Goal: Task Accomplishment & Management: Use online tool/utility

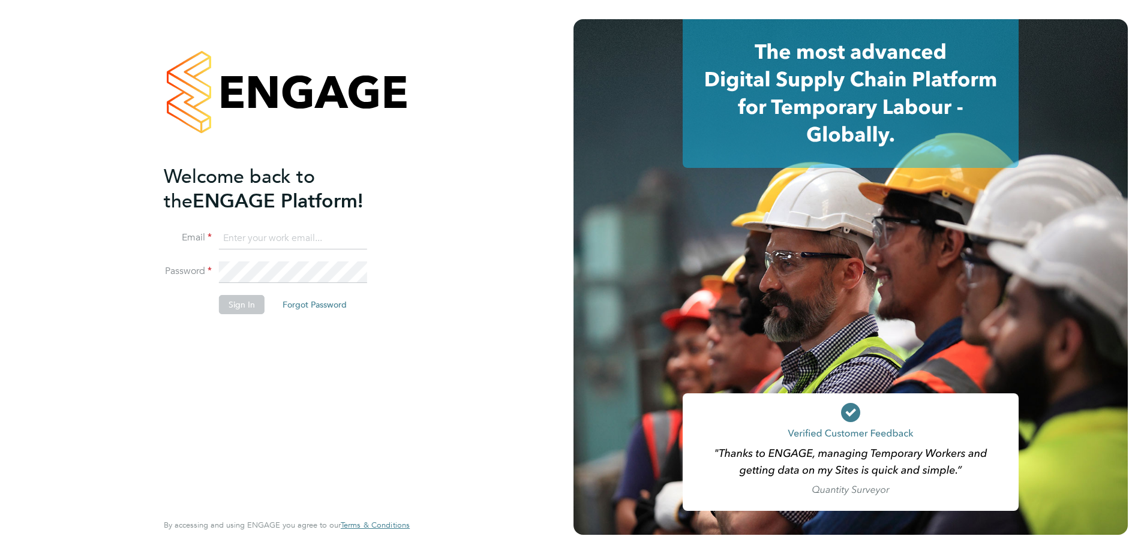
type input "[PERSON_NAME][EMAIL_ADDRESS][DOMAIN_NAME]"
click at [243, 304] on button "Sign In" at bounding box center [242, 304] width 46 height 19
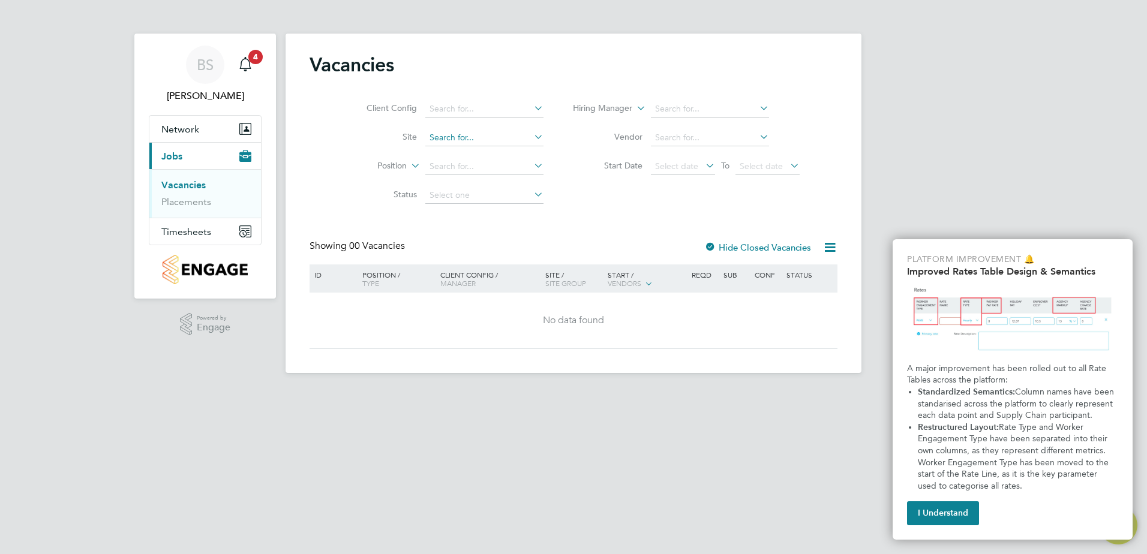
click at [507, 134] on input at bounding box center [484, 138] width 118 height 17
click at [483, 149] on li "[PERSON_NAME] Buildings" at bounding box center [484, 154] width 121 height 16
type input "Hannah Buildings"
click at [165, 203] on link "Placements" at bounding box center [186, 201] width 50 height 11
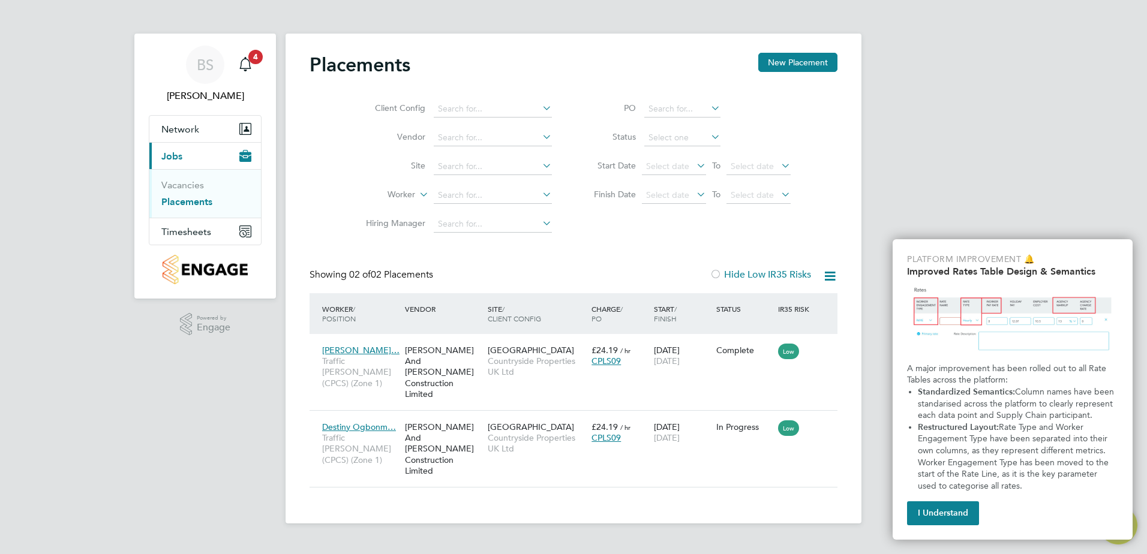
click at [540, 167] on icon at bounding box center [540, 165] width 0 height 17
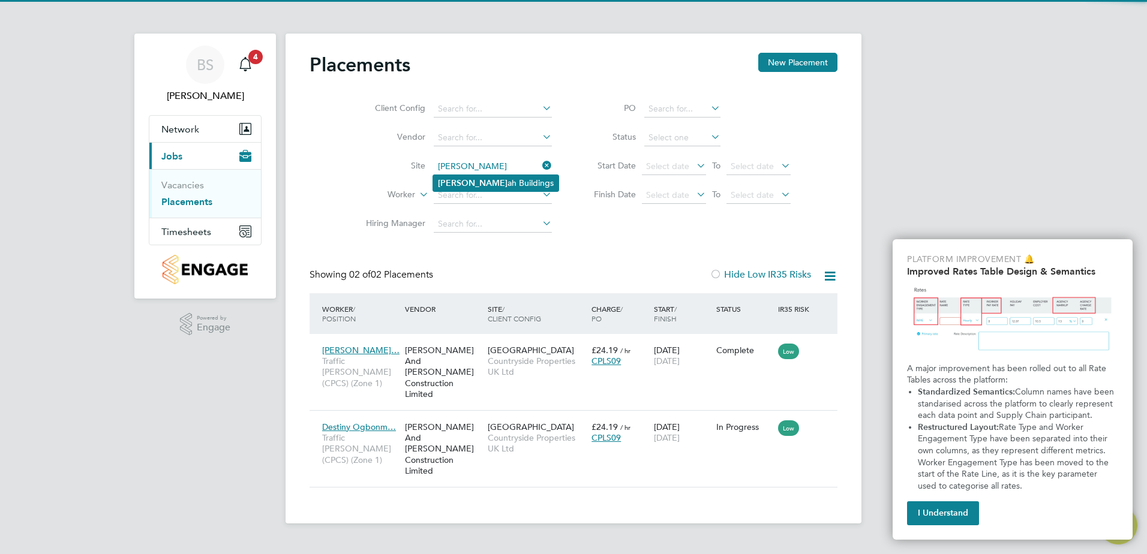
click at [478, 183] on li "[PERSON_NAME] Buildings" at bounding box center [495, 183] width 125 height 16
type input "Hannah Buildings"
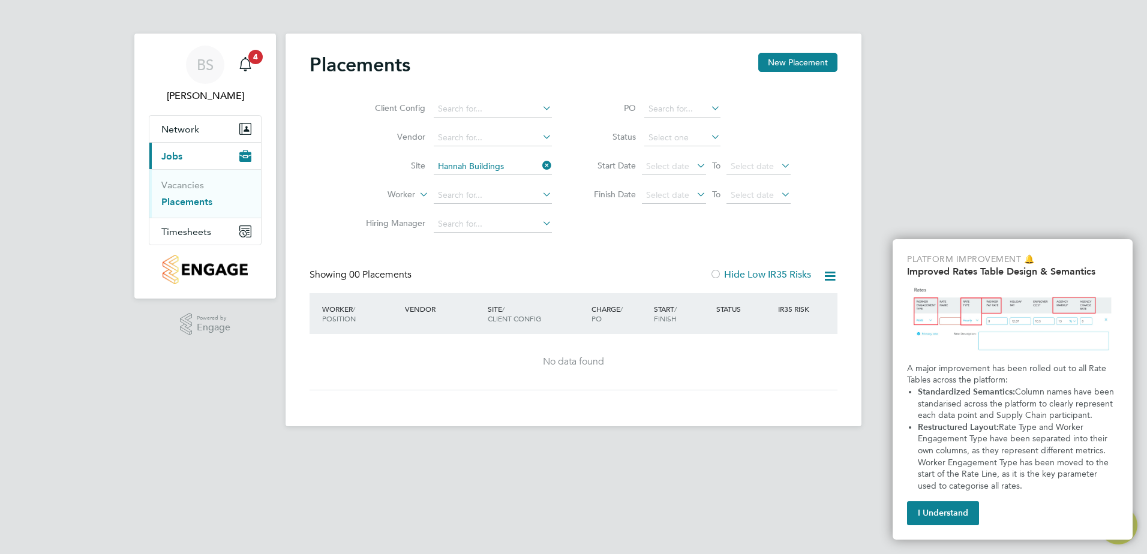
click at [540, 166] on icon at bounding box center [540, 165] width 0 height 17
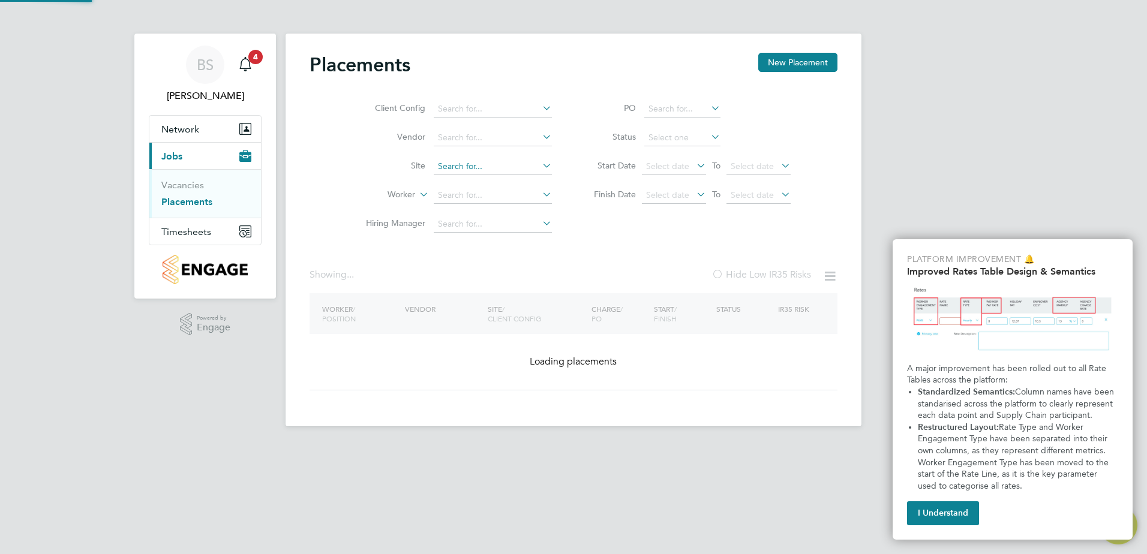
click at [500, 171] on input at bounding box center [493, 166] width 118 height 17
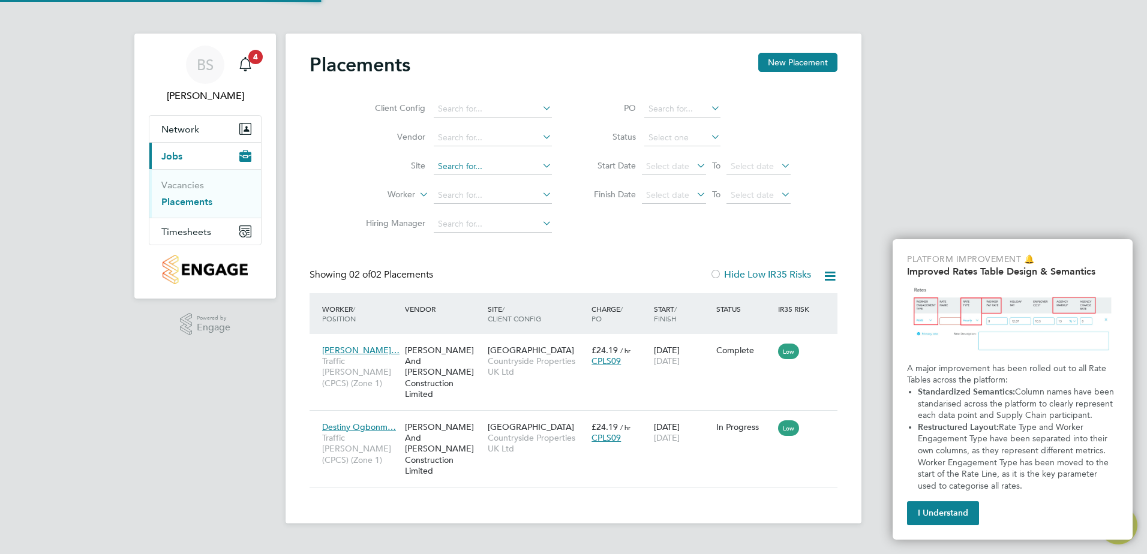
scroll to position [45, 104]
click at [540, 166] on icon at bounding box center [540, 165] width 0 height 17
type input "tarli"
click at [540, 164] on icon at bounding box center [540, 165] width 0 height 17
click at [466, 168] on input at bounding box center [493, 166] width 118 height 17
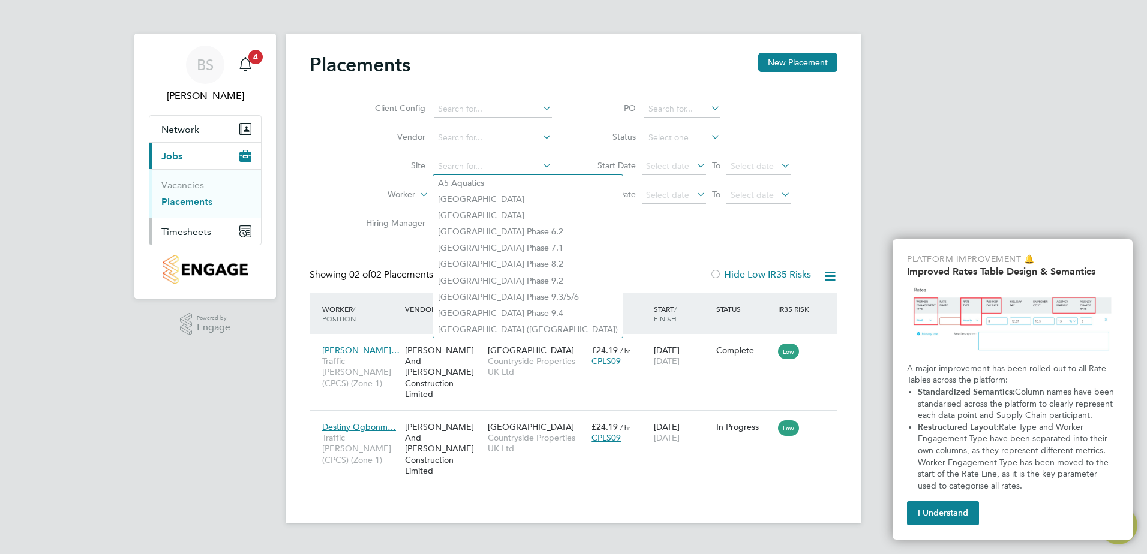
click at [201, 236] on span "Timesheets" at bounding box center [186, 231] width 50 height 11
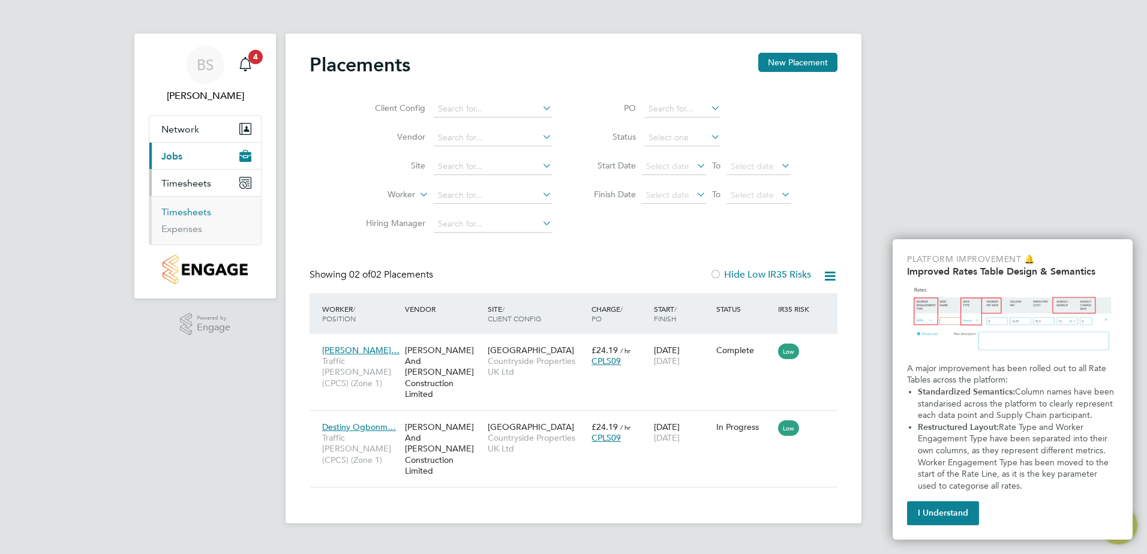
click at [193, 213] on link "Timesheets" at bounding box center [186, 211] width 50 height 11
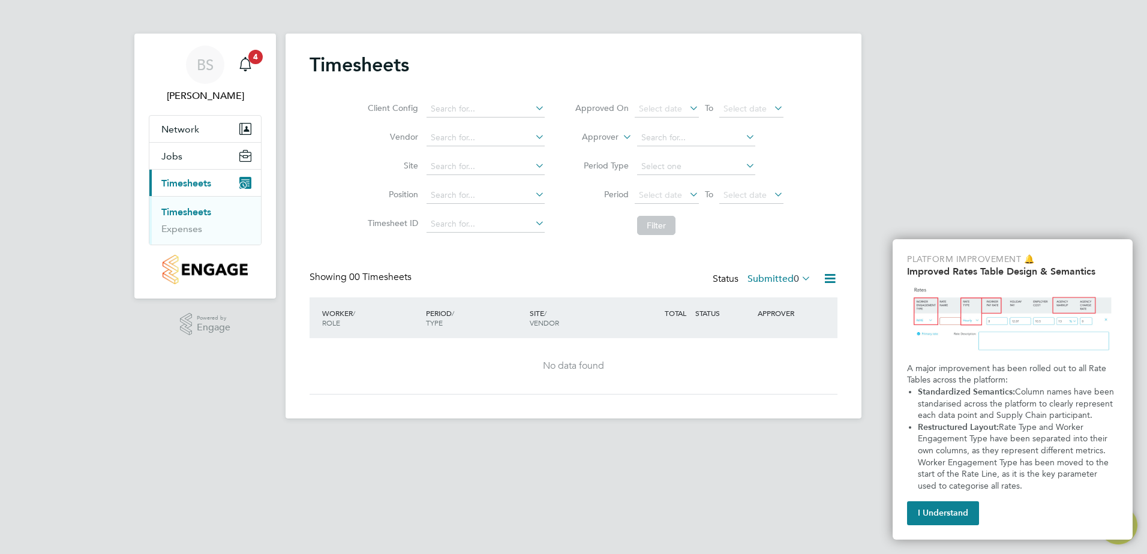
click at [533, 165] on icon at bounding box center [533, 165] width 0 height 17
click at [468, 179] on li "[PERSON_NAME] Buildings" at bounding box center [487, 183] width 125 height 16
type input "Hannah Buildings"
click at [654, 221] on button "Filter" at bounding box center [656, 225] width 38 height 19
click at [648, 226] on button "Filter" at bounding box center [656, 225] width 38 height 19
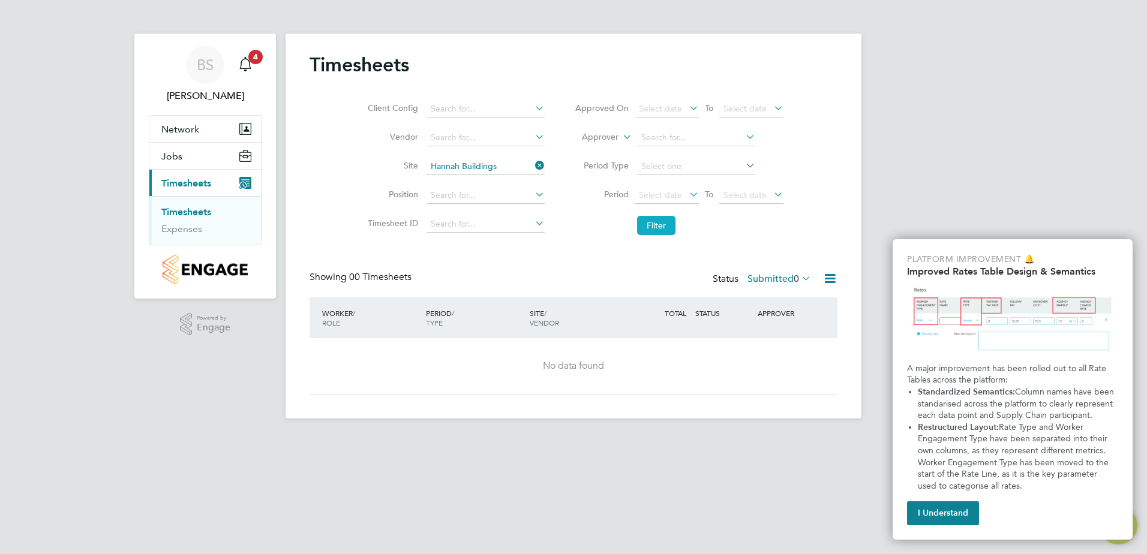
click at [664, 221] on button "Filter" at bounding box center [656, 225] width 38 height 19
click at [249, 58] on span "4" at bounding box center [255, 57] width 14 height 14
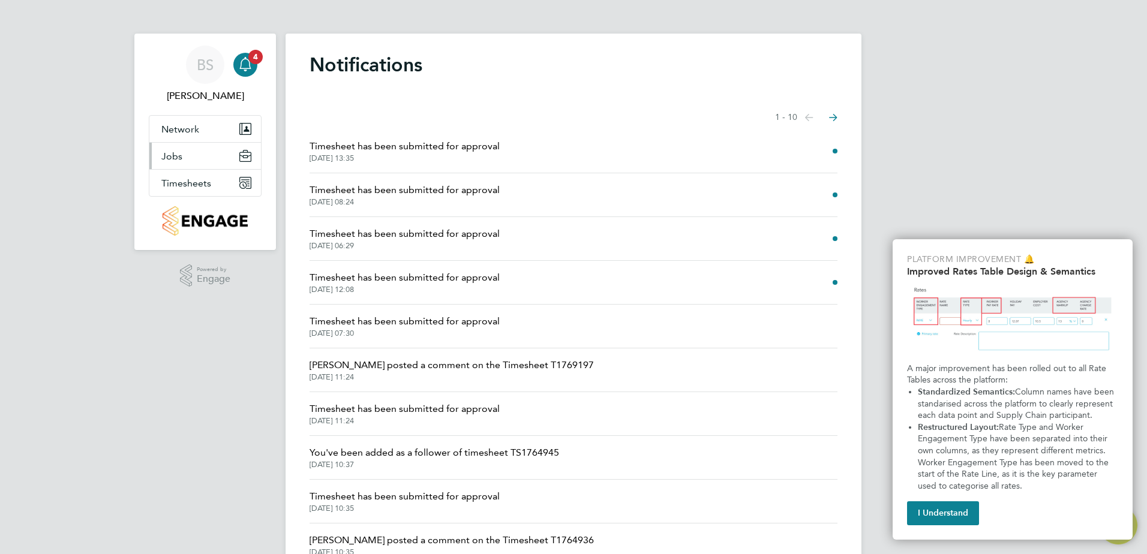
click at [180, 157] on span "Jobs" at bounding box center [171, 156] width 21 height 11
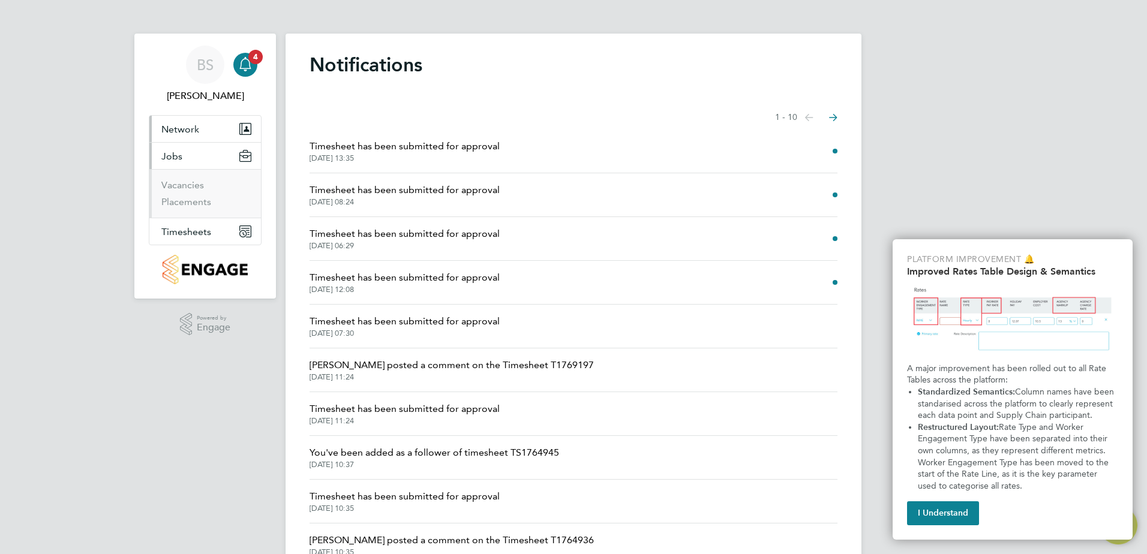
click at [177, 118] on button "Network" at bounding box center [205, 129] width 112 height 26
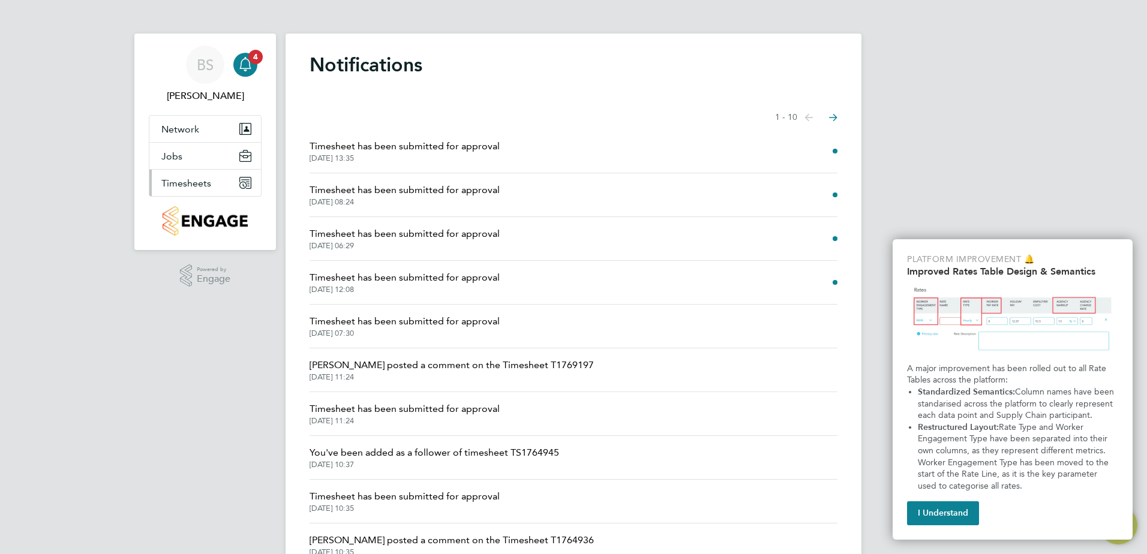
click at [179, 178] on span "Timesheets" at bounding box center [186, 183] width 50 height 11
drag, startPoint x: 215, startPoint y: 181, endPoint x: 206, endPoint y: 181, distance: 8.4
click at [213, 181] on button "Timesheets" at bounding box center [205, 183] width 112 height 26
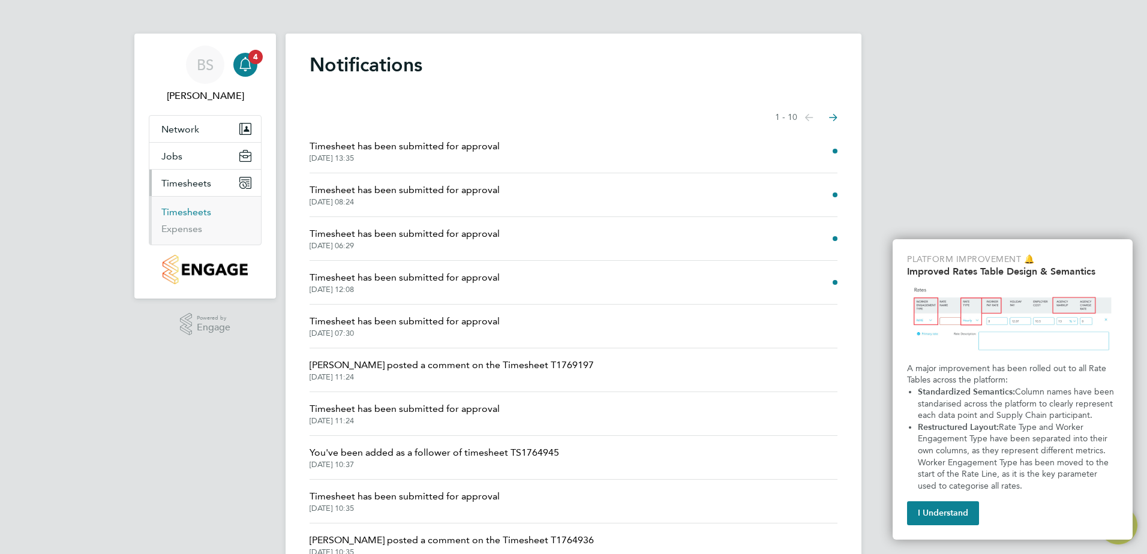
click at [192, 209] on link "Timesheets" at bounding box center [186, 211] width 50 height 11
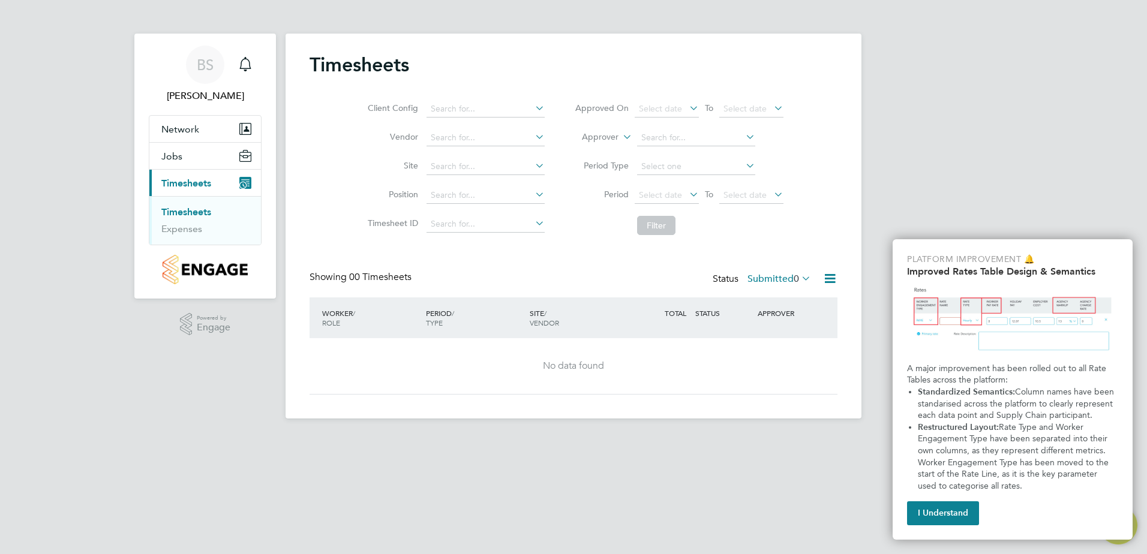
click at [533, 166] on icon at bounding box center [533, 165] width 0 height 17
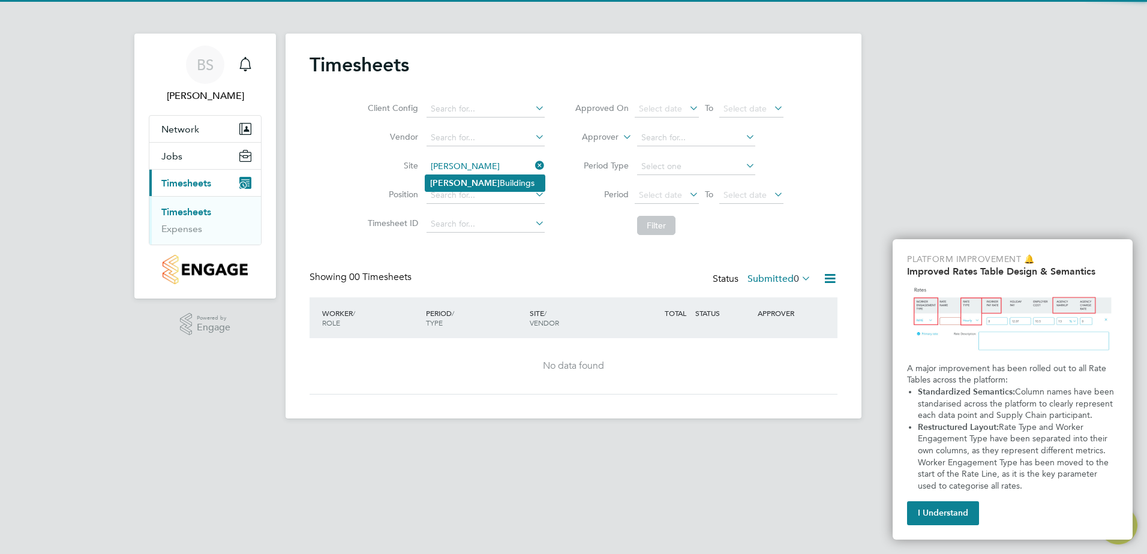
click at [449, 182] on b "[PERSON_NAME]" at bounding box center [465, 183] width 70 height 10
type input "Hannah Buildings"
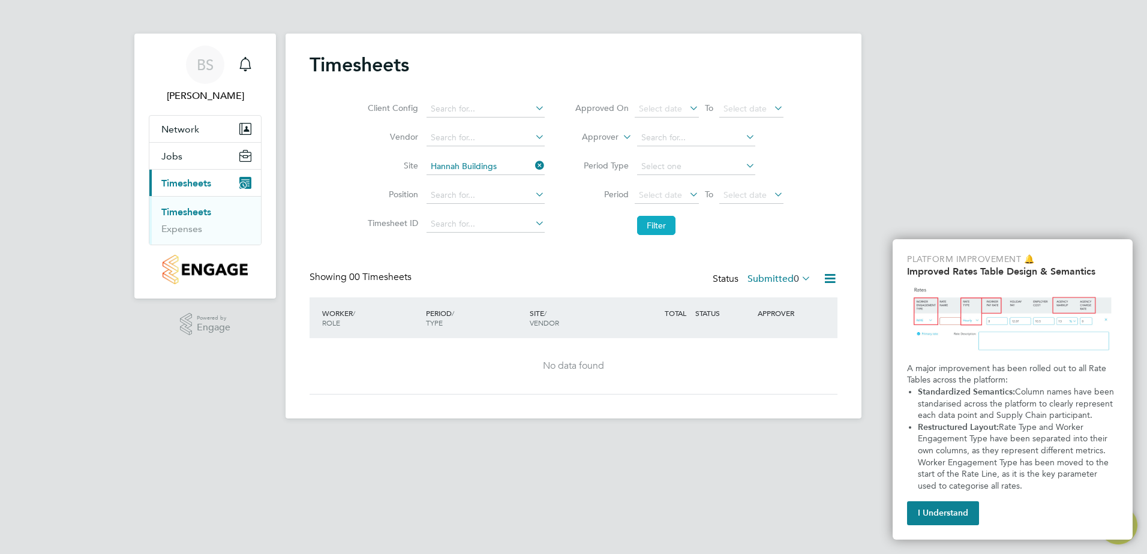
click at [655, 227] on button "Filter" at bounding box center [656, 225] width 38 height 19
click at [658, 230] on button "Filter" at bounding box center [656, 225] width 38 height 19
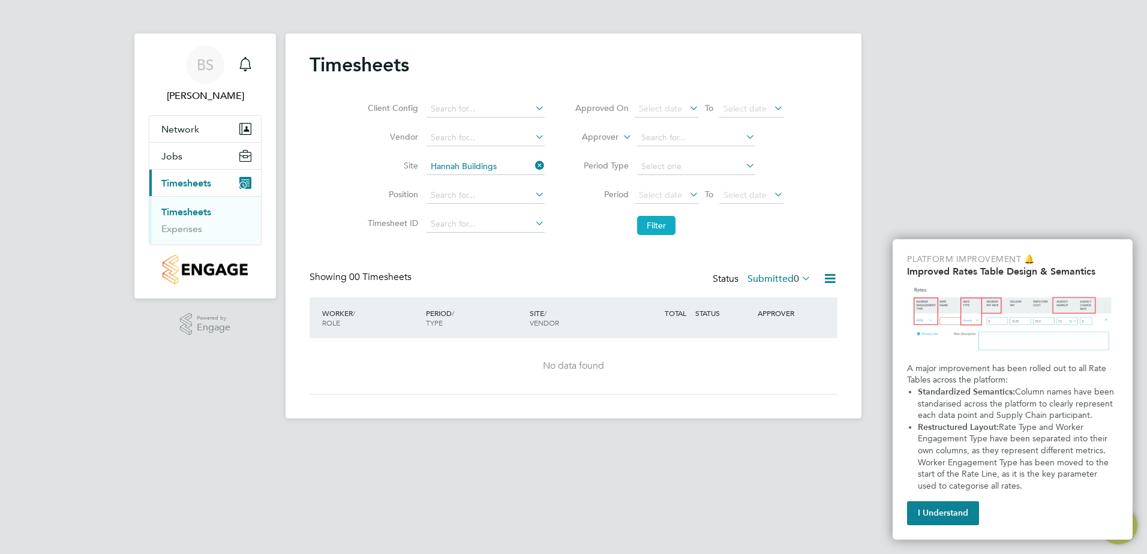
click at [658, 230] on button "Filter" at bounding box center [656, 225] width 38 height 19
click at [698, 145] on div "Timesheets Client Config Vendor Site Hannah Buildings Position Timesheet ID App…" at bounding box center [573, 226] width 576 height 385
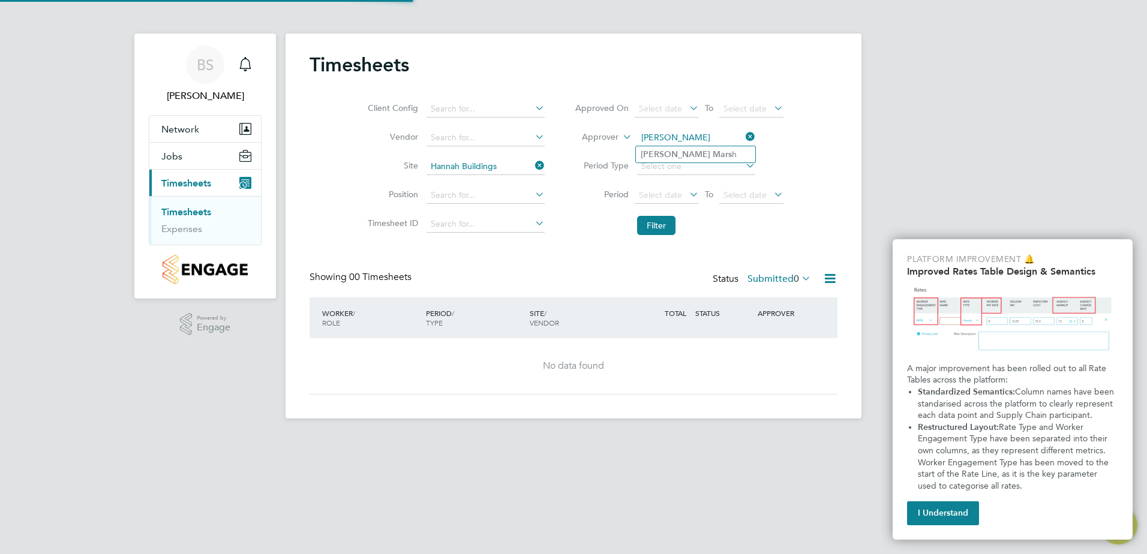
click at [712, 156] on b "Mars" at bounding box center [721, 154] width 19 height 10
type input "[PERSON_NAME]"
click at [661, 226] on button "Filter" at bounding box center [656, 225] width 38 height 19
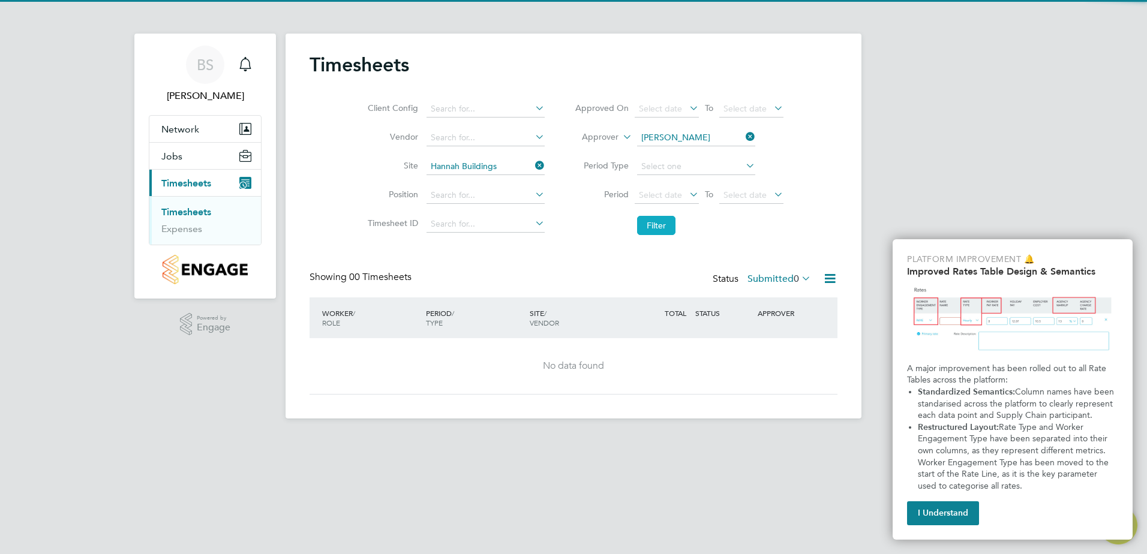
click at [661, 226] on button "Filter" at bounding box center [656, 225] width 38 height 19
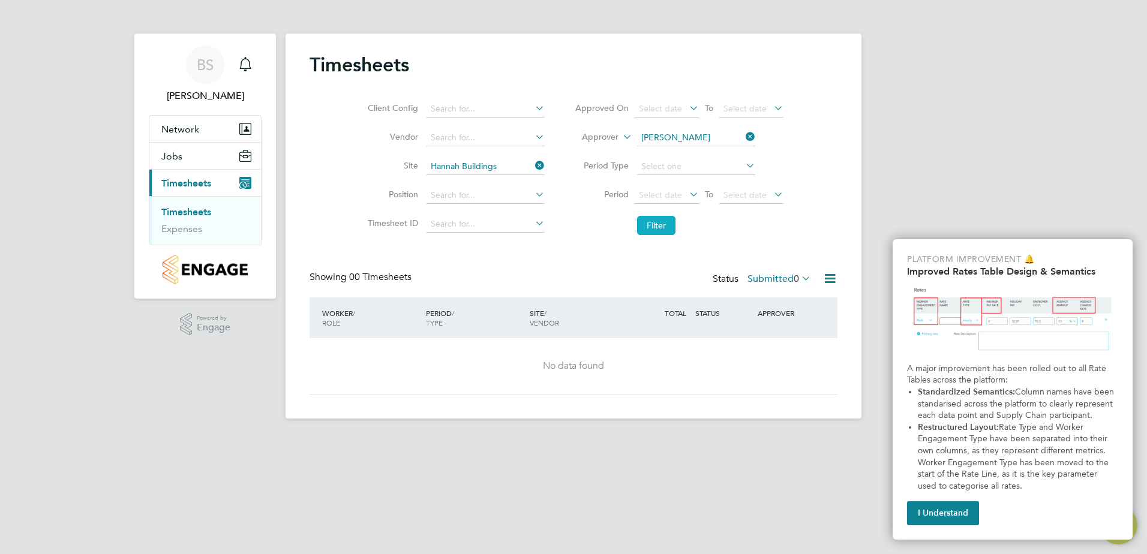
click at [661, 226] on button "Filter" at bounding box center [656, 225] width 38 height 19
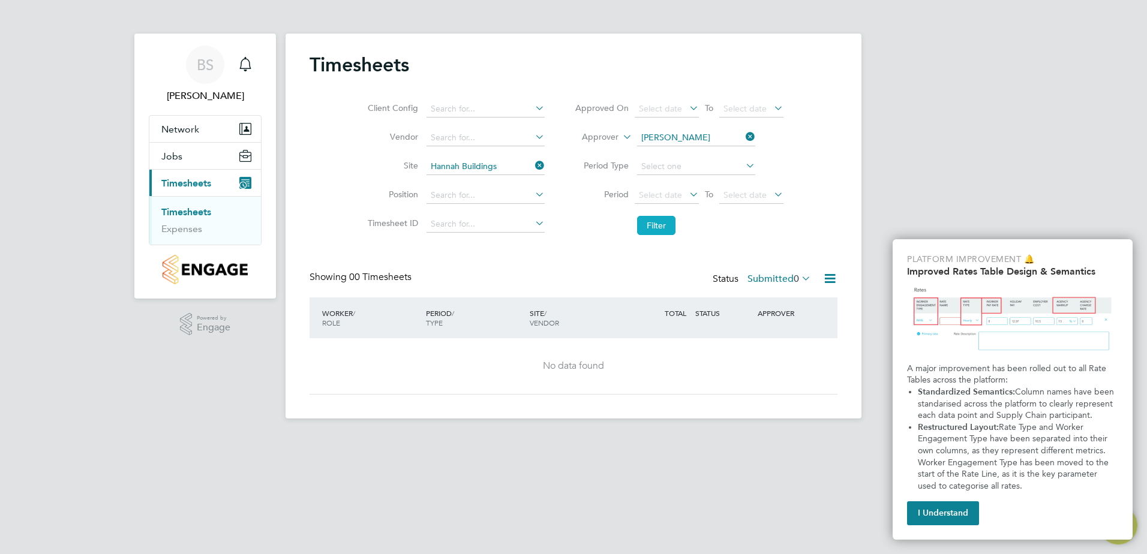
click at [661, 226] on button "Filter" at bounding box center [656, 225] width 38 height 19
click at [930, 503] on button "I Understand" at bounding box center [943, 513] width 72 height 24
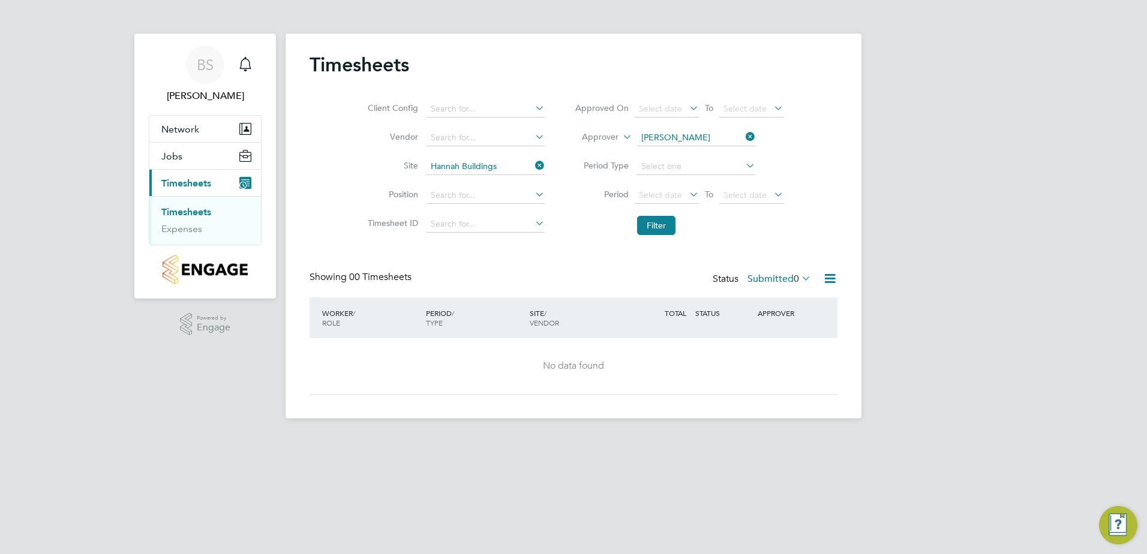
click at [533, 196] on icon at bounding box center [533, 194] width 0 height 17
click at [531, 228] on input at bounding box center [485, 224] width 118 height 17
click at [505, 109] on input at bounding box center [485, 109] width 118 height 17
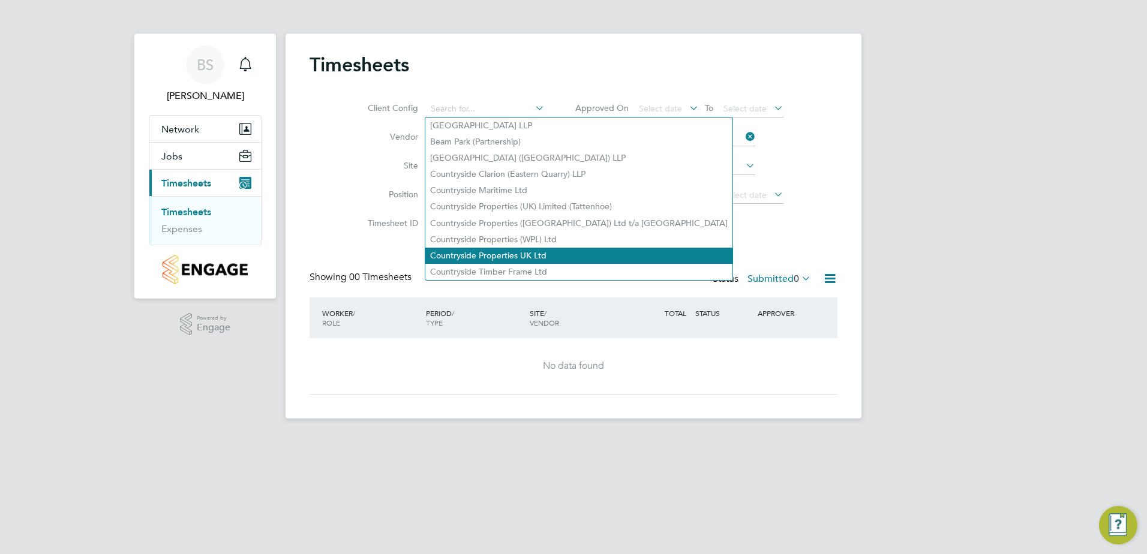
click at [511, 252] on li "Countryside Properties UK Ltd" at bounding box center [578, 256] width 307 height 16
type input "Countryside Properties UK Ltd"
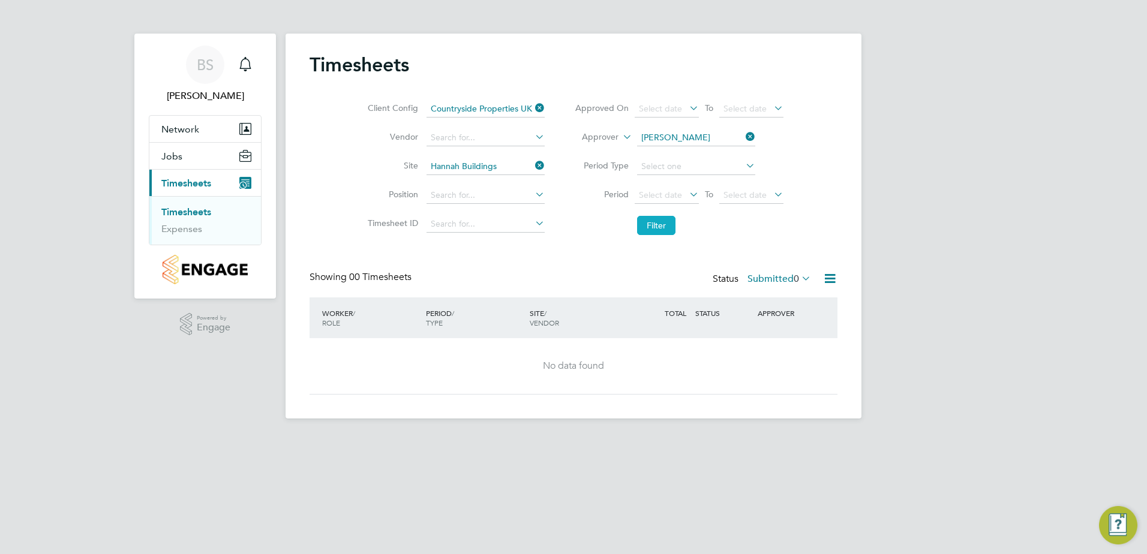
click at [653, 225] on button "Filter" at bounding box center [656, 225] width 38 height 19
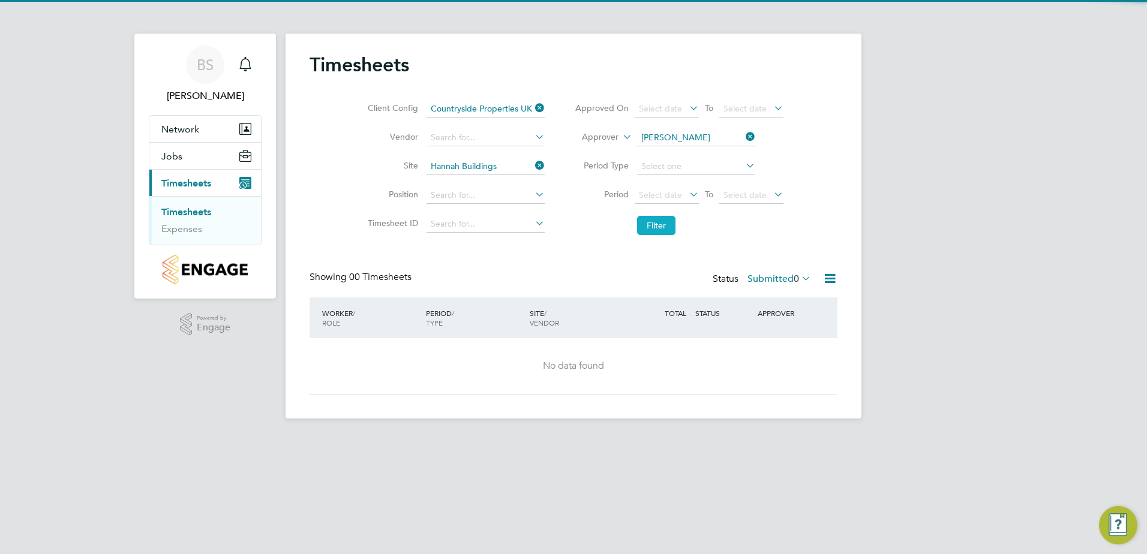
click at [653, 225] on button "Filter" at bounding box center [656, 225] width 38 height 19
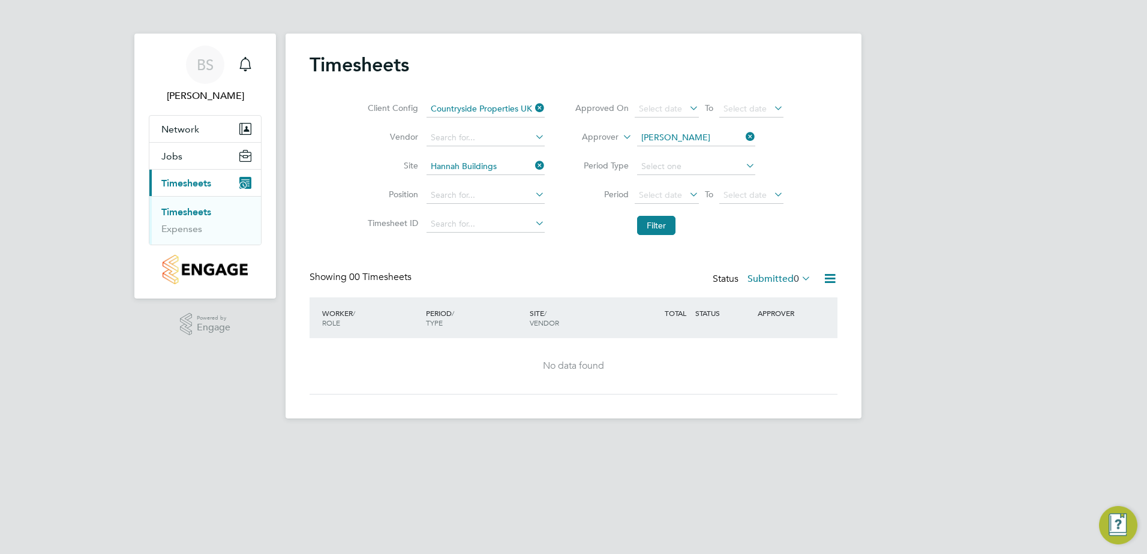
click at [533, 104] on icon at bounding box center [533, 108] width 0 height 17
click at [533, 141] on icon at bounding box center [533, 136] width 0 height 17
click at [497, 154] on li "Mad igangill Resource Limited" at bounding box center [486, 154] width 123 height 16
type input "Madigangill Resource Limited"
click at [660, 219] on button "Filter" at bounding box center [656, 225] width 38 height 19
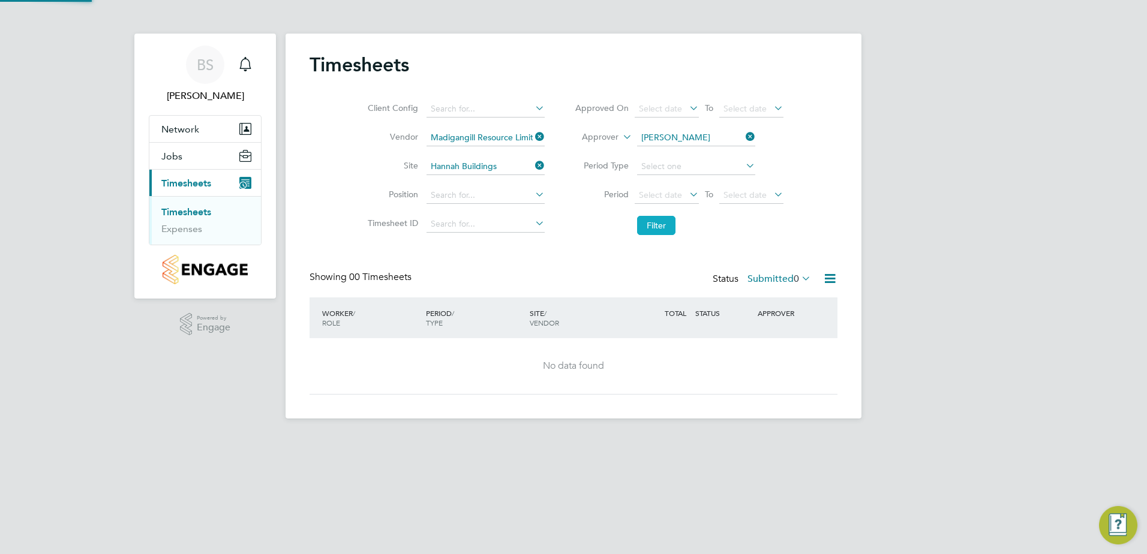
click at [660, 219] on button "Filter" at bounding box center [656, 225] width 38 height 19
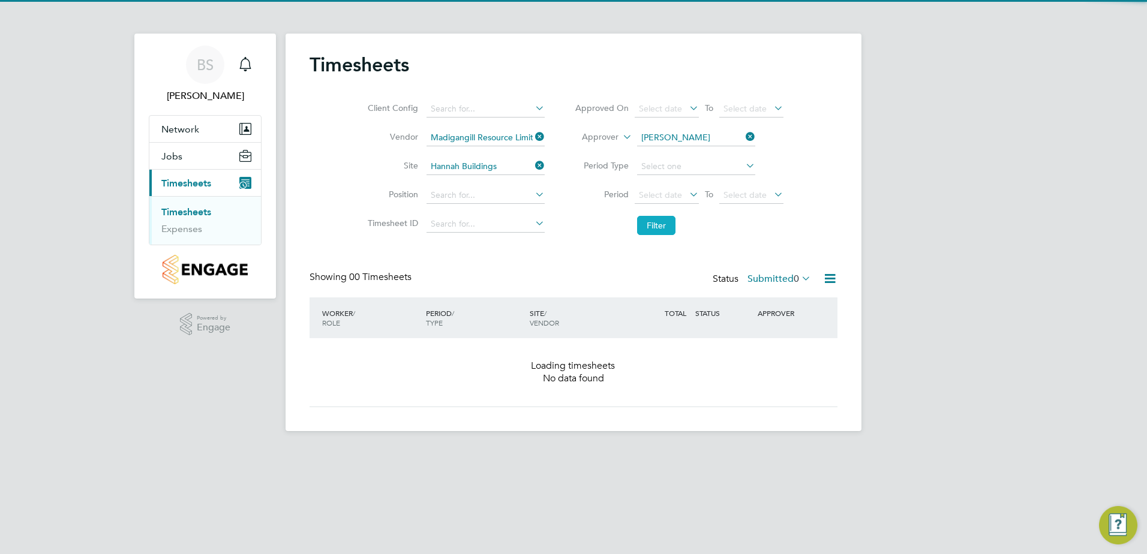
click at [660, 219] on button "Filter" at bounding box center [656, 225] width 38 height 19
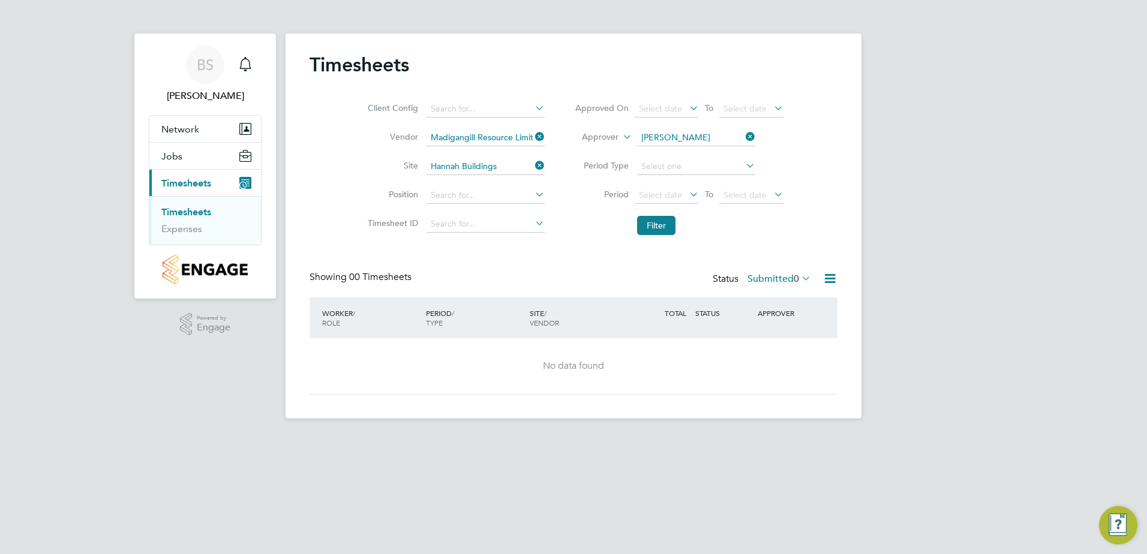
click at [533, 169] on icon at bounding box center [533, 165] width 0 height 17
click at [743, 137] on icon at bounding box center [743, 136] width 0 height 17
click at [650, 229] on button "Filter" at bounding box center [656, 225] width 38 height 19
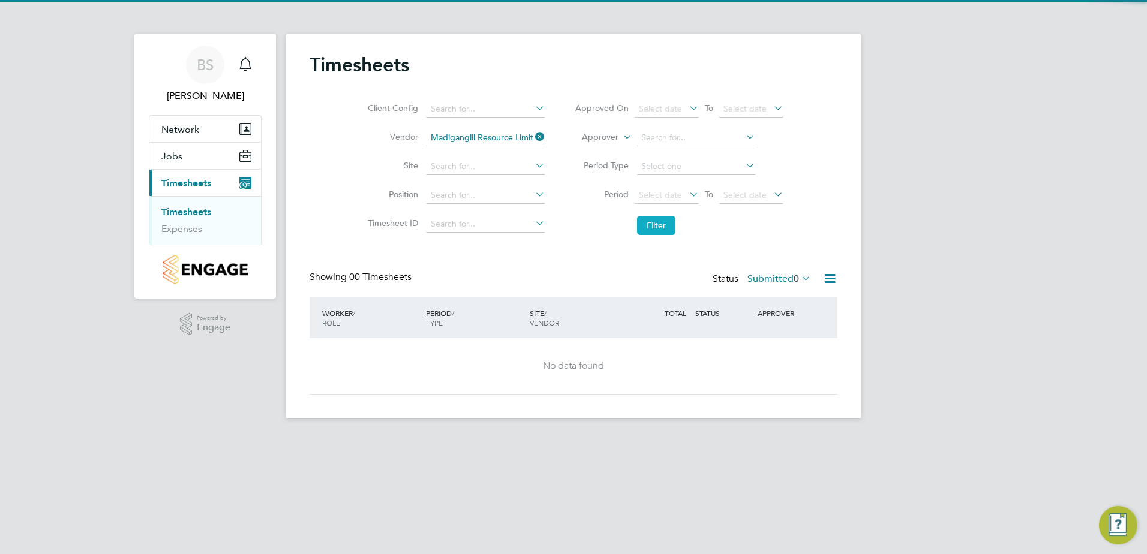
click at [650, 229] on button "Filter" at bounding box center [656, 225] width 38 height 19
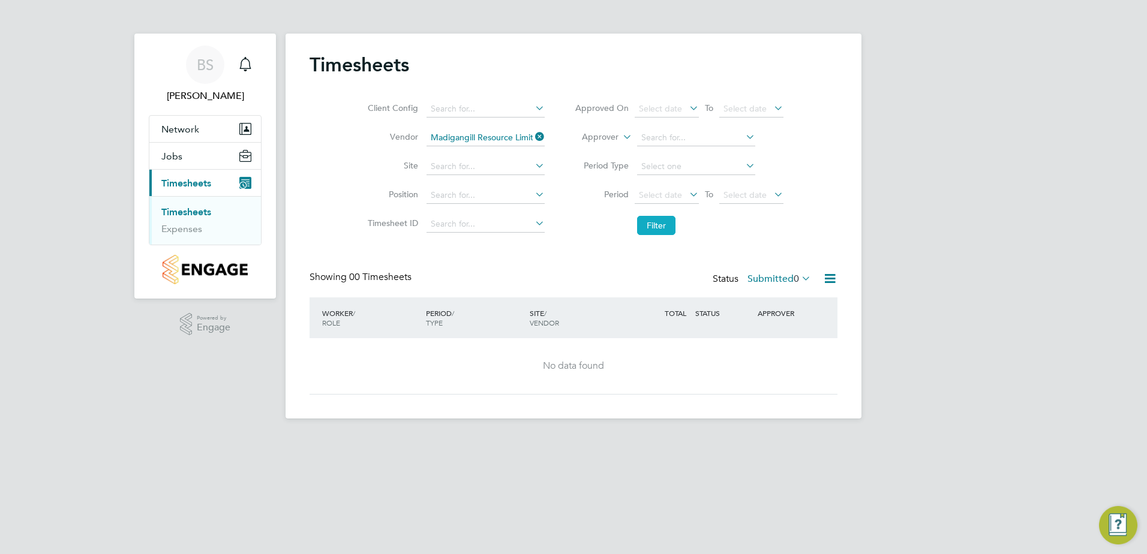
click at [650, 229] on button "Filter" at bounding box center [656, 225] width 38 height 19
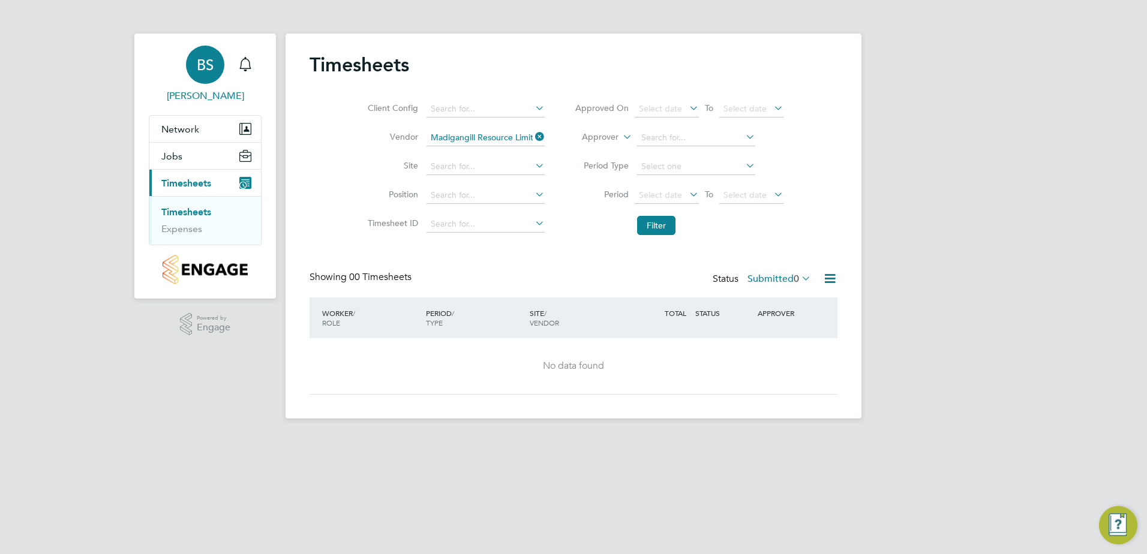
click at [211, 62] on span "BS" at bounding box center [205, 65] width 17 height 16
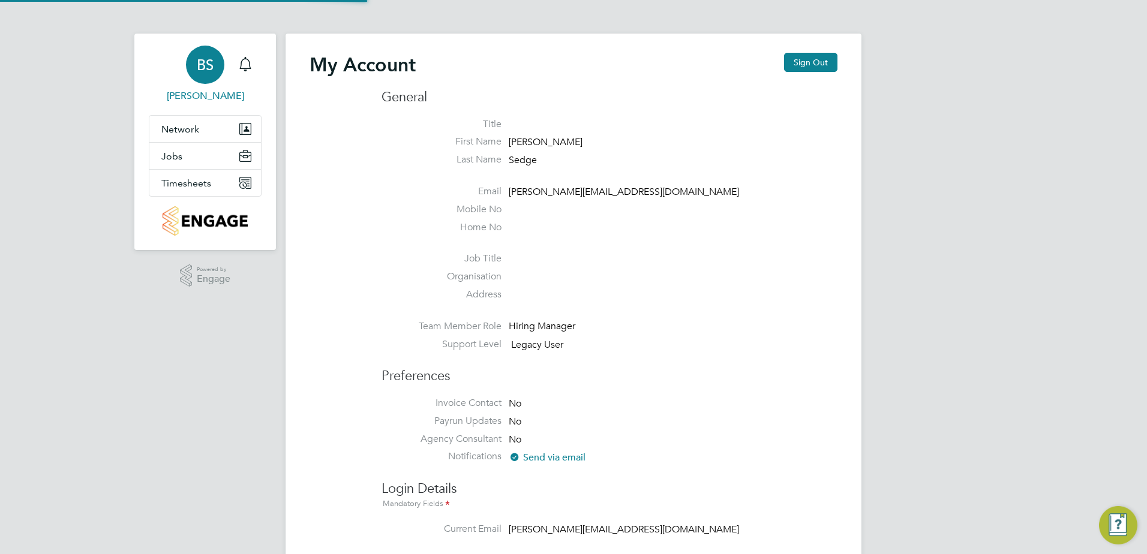
type input "[PERSON_NAME][EMAIL_ADDRESS][DOMAIN_NAME]"
click at [185, 149] on button "Jobs" at bounding box center [205, 156] width 112 height 26
click at [184, 160] on button "Jobs" at bounding box center [205, 156] width 112 height 26
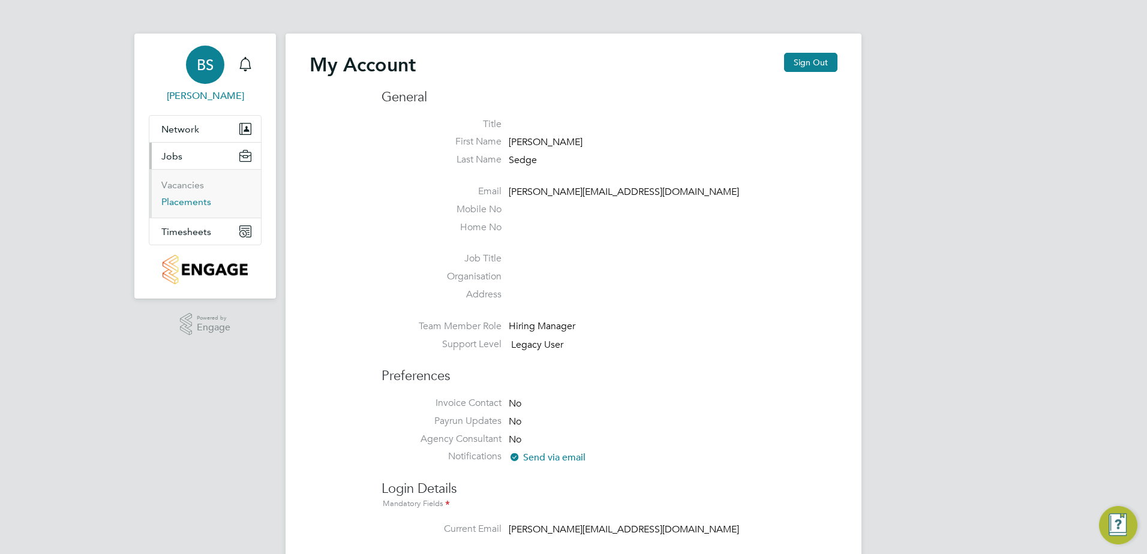
click at [188, 203] on link "Placements" at bounding box center [186, 201] width 50 height 11
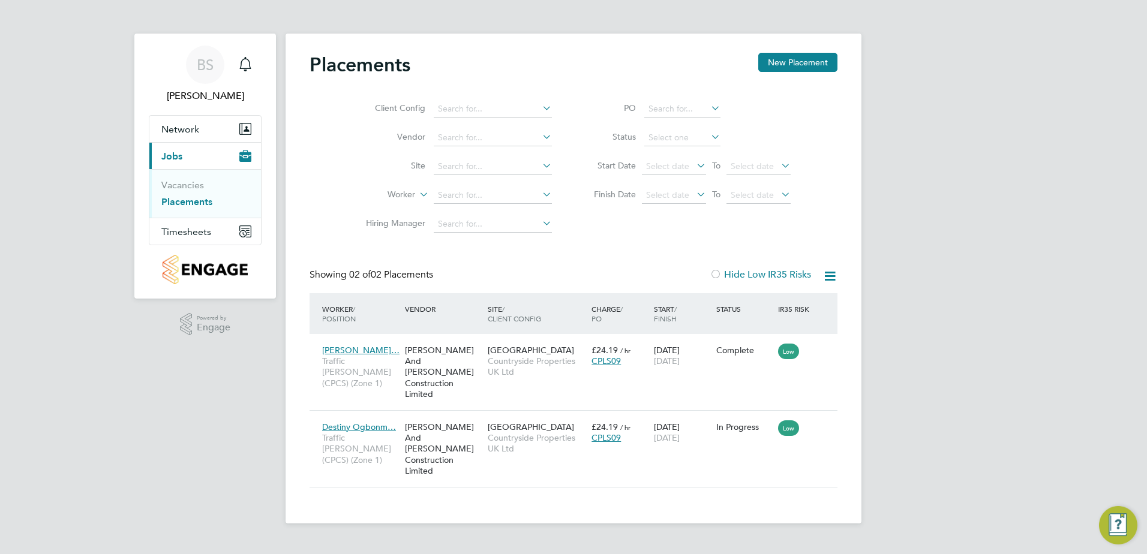
scroll to position [45, 104]
click at [540, 135] on icon at bounding box center [540, 136] width 0 height 17
click at [540, 133] on icon at bounding box center [540, 136] width 0 height 17
click at [540, 136] on icon at bounding box center [540, 136] width 0 height 17
type input "[PERSON_NAME]"
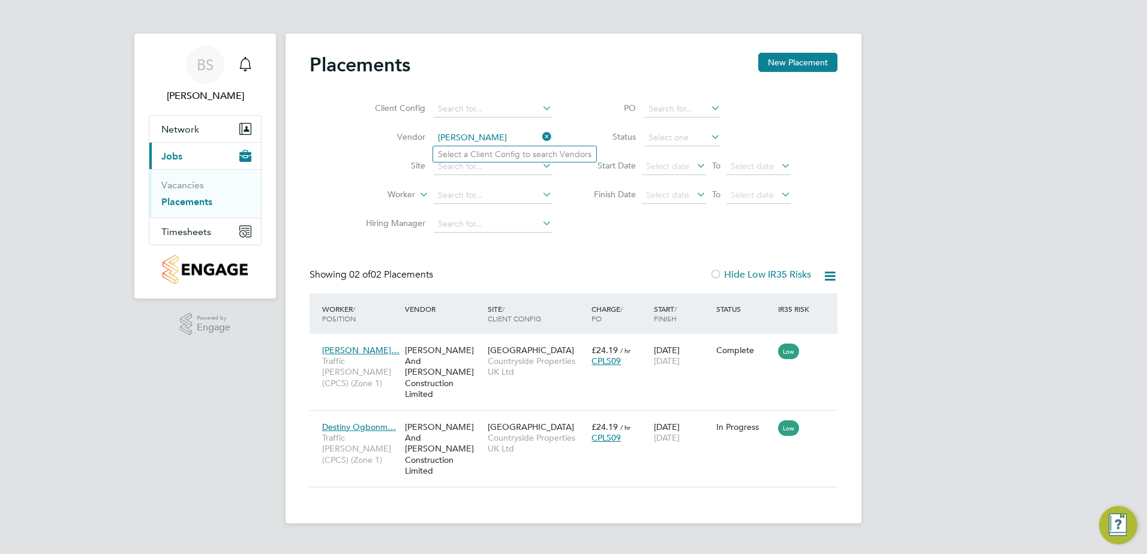
click at [540, 137] on icon at bounding box center [540, 136] width 0 height 17
click at [459, 139] on input at bounding box center [493, 138] width 118 height 17
type input "m"
click at [173, 187] on link "Vacancies" at bounding box center [182, 184] width 43 height 11
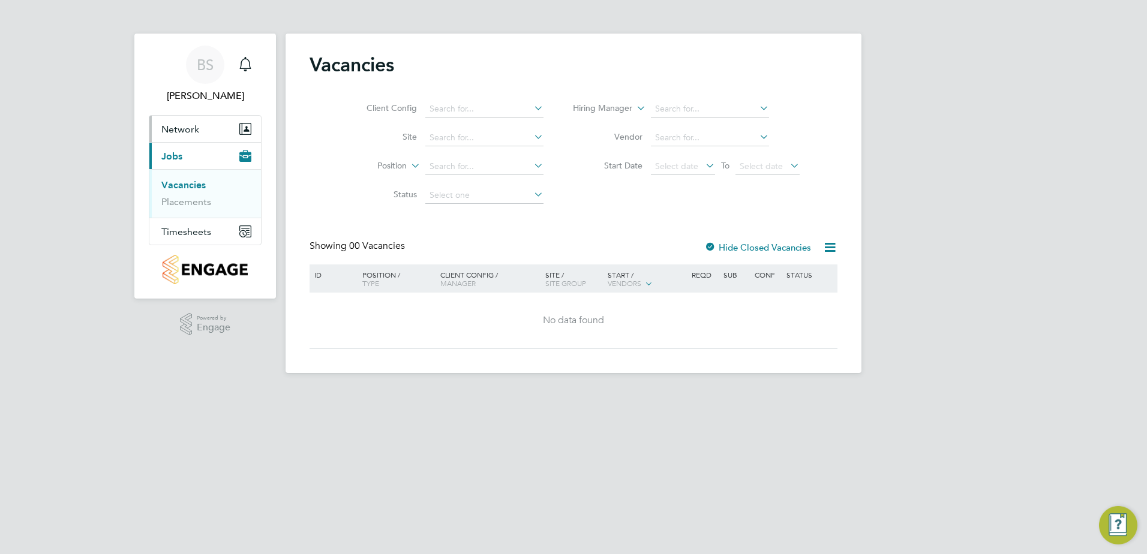
click at [204, 122] on button "Network" at bounding box center [205, 129] width 112 height 26
click at [185, 218] on button "Timesheets" at bounding box center [205, 231] width 112 height 26
click at [187, 228] on app-navbar-apps-list-group "Timesheets Timesheets Expenses" at bounding box center [205, 207] width 112 height 75
click at [183, 209] on link "Timesheets" at bounding box center [186, 211] width 50 height 11
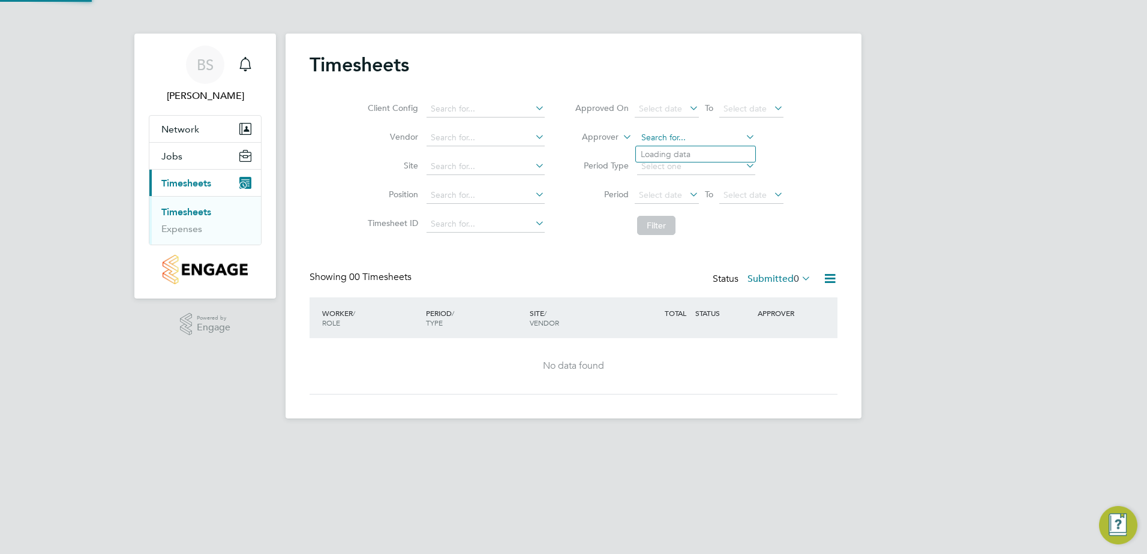
click at [706, 131] on input at bounding box center [696, 138] width 118 height 17
click at [796, 125] on li "Approver" at bounding box center [679, 138] width 239 height 29
click at [737, 159] on input at bounding box center [696, 166] width 118 height 17
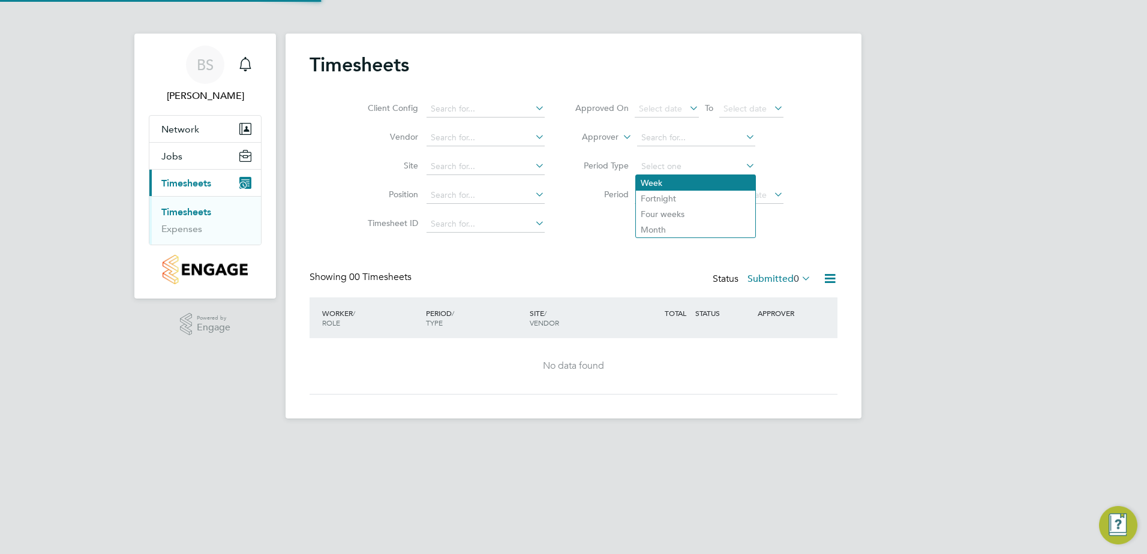
click at [664, 184] on li "Week" at bounding box center [695, 183] width 119 height 16
type input "Week"
click at [651, 215] on li "Filter" at bounding box center [679, 225] width 239 height 31
click at [649, 227] on button "Filter" at bounding box center [656, 225] width 38 height 19
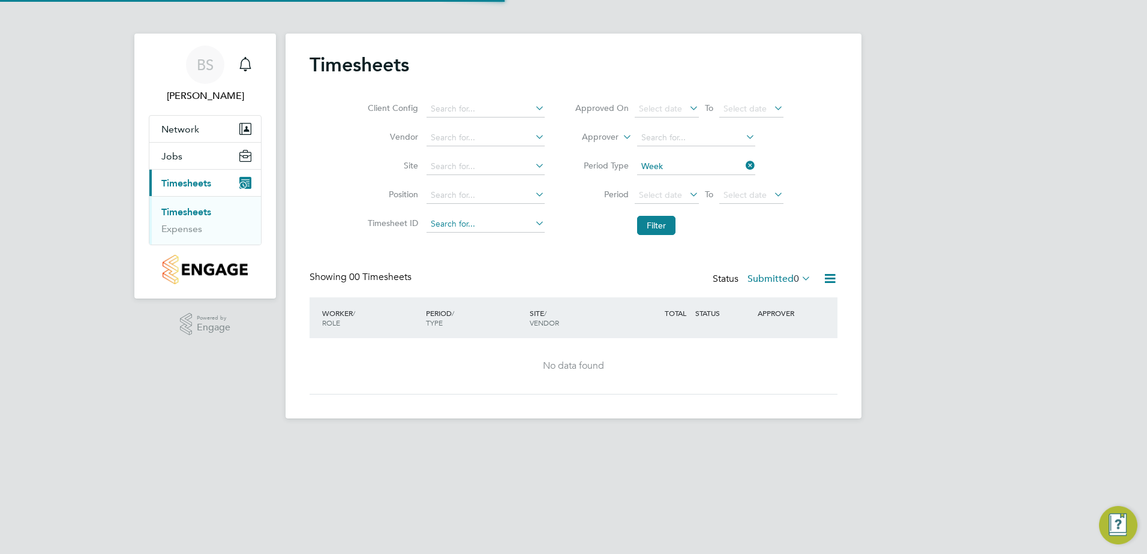
click at [517, 221] on input at bounding box center [485, 224] width 118 height 17
click at [533, 191] on icon at bounding box center [533, 194] width 0 height 17
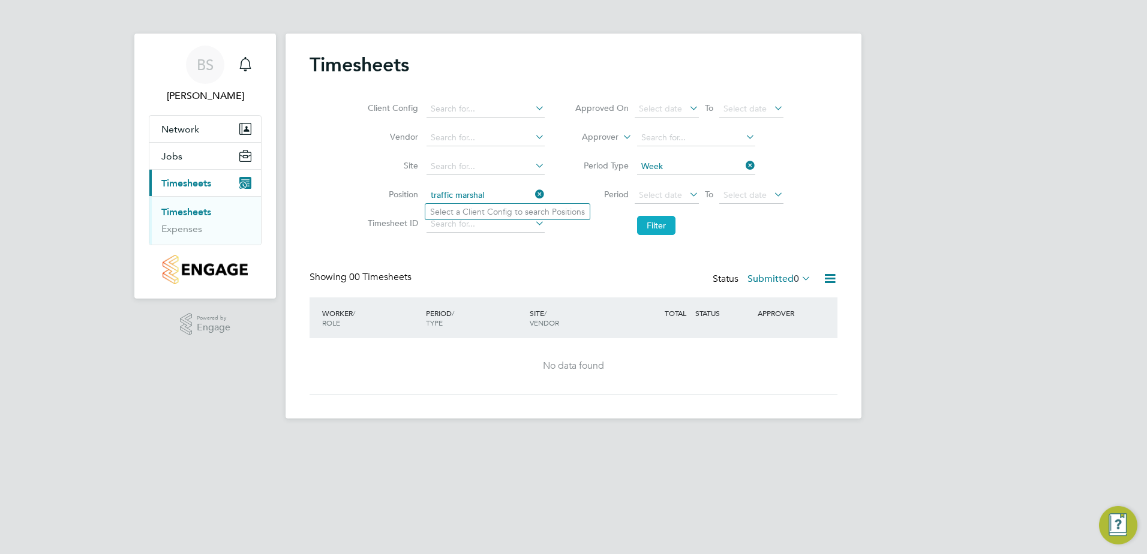
type input "traffic marshal"
click at [663, 216] on button "Filter" at bounding box center [656, 225] width 38 height 19
click at [187, 158] on button "Jobs" at bounding box center [205, 156] width 112 height 26
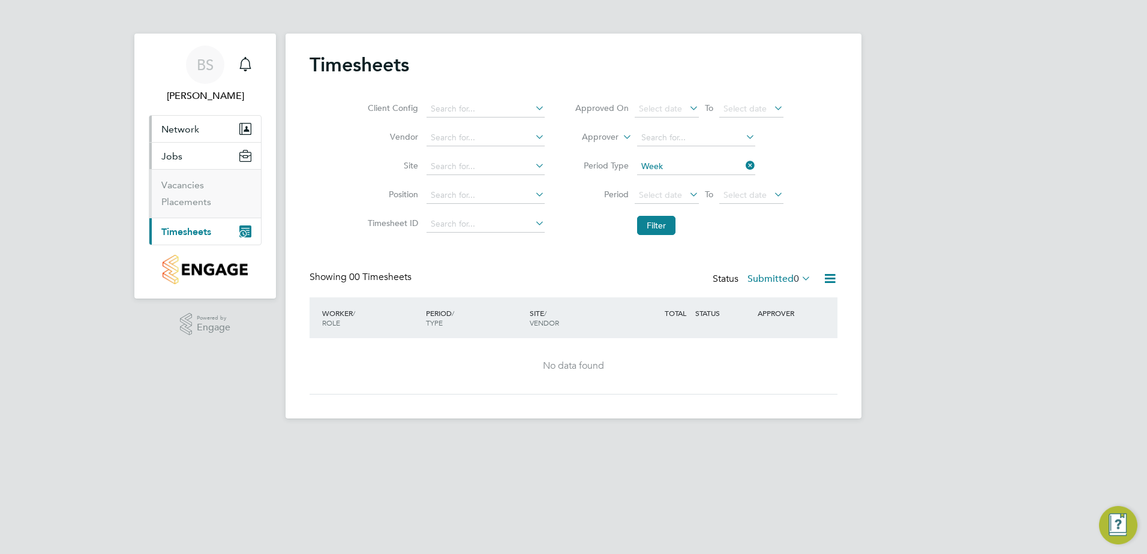
click at [180, 131] on span "Network" at bounding box center [180, 129] width 38 height 11
click at [175, 231] on link "Expenses" at bounding box center [181, 228] width 41 height 11
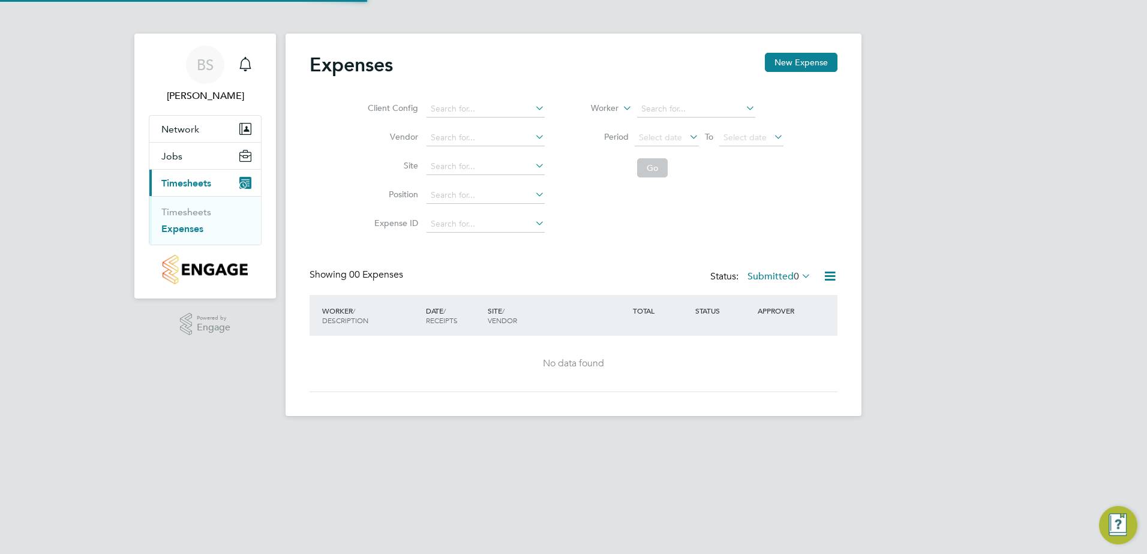
click at [177, 221] on li "Timesheets" at bounding box center [206, 214] width 90 height 17
click at [180, 208] on link "Timesheets" at bounding box center [186, 211] width 50 height 11
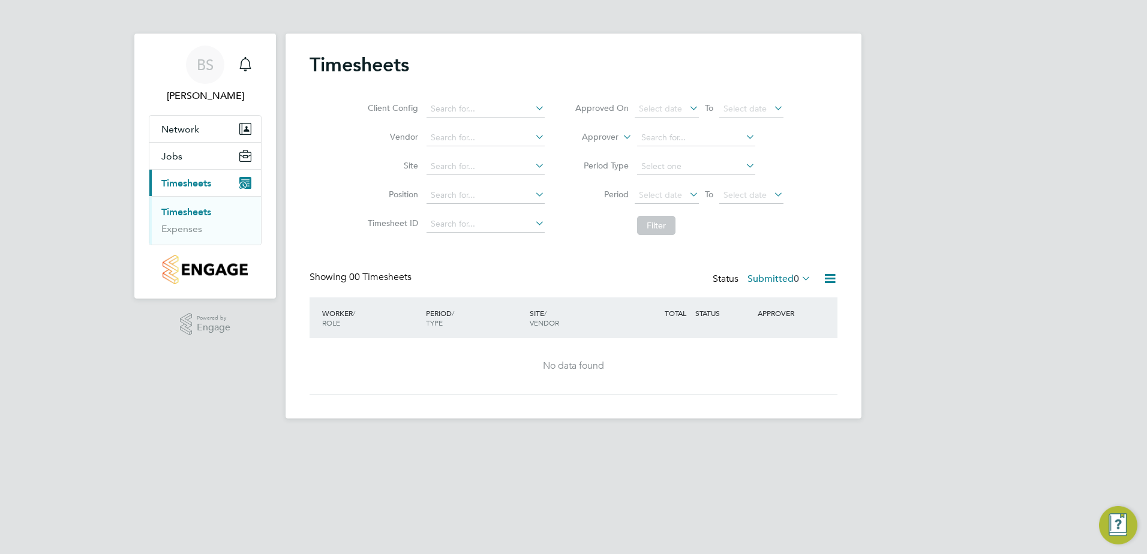
click at [536, 155] on li "Site" at bounding box center [454, 166] width 210 height 29
click at [533, 163] on icon at bounding box center [533, 165] width 0 height 17
click at [504, 182] on li "Hannah Buildings" at bounding box center [484, 183] width 119 height 16
type input "Hannah Buildings"
click at [666, 222] on button "Filter" at bounding box center [656, 225] width 38 height 19
